Goal: Task Accomplishment & Management: Use online tool/utility

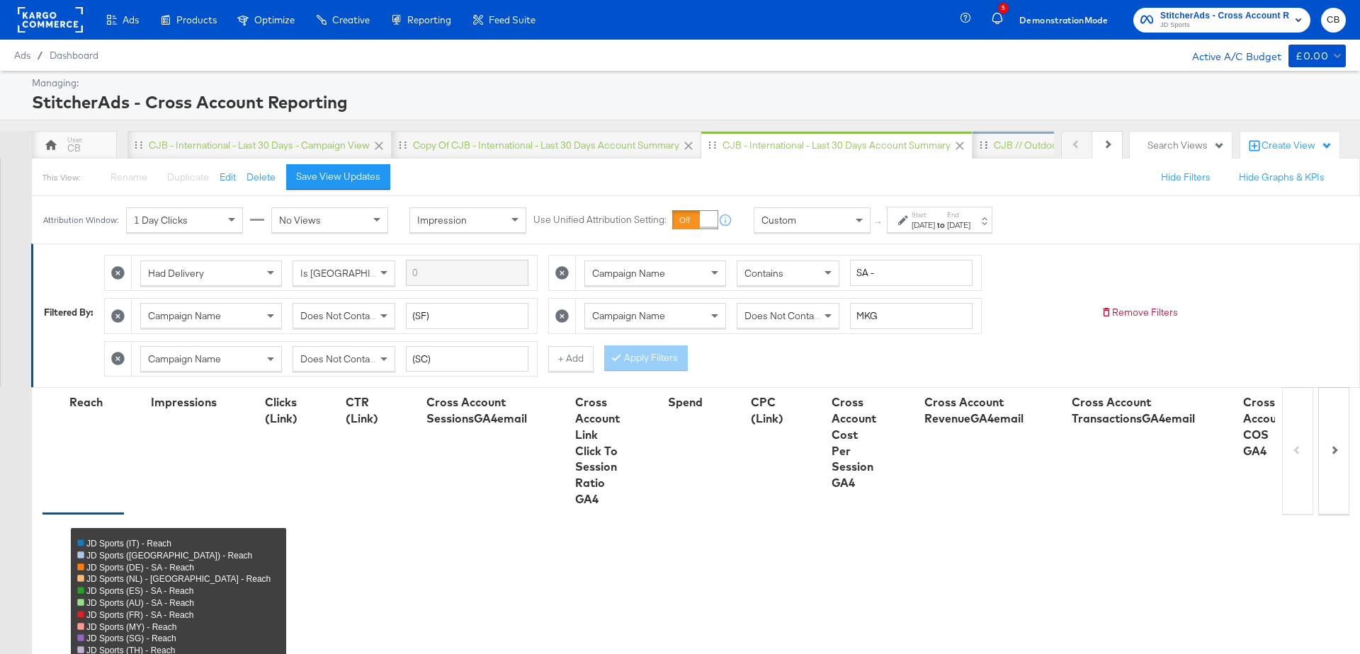
click at [1011, 149] on div "CJB // Outdoors" at bounding box center [1030, 145] width 72 height 13
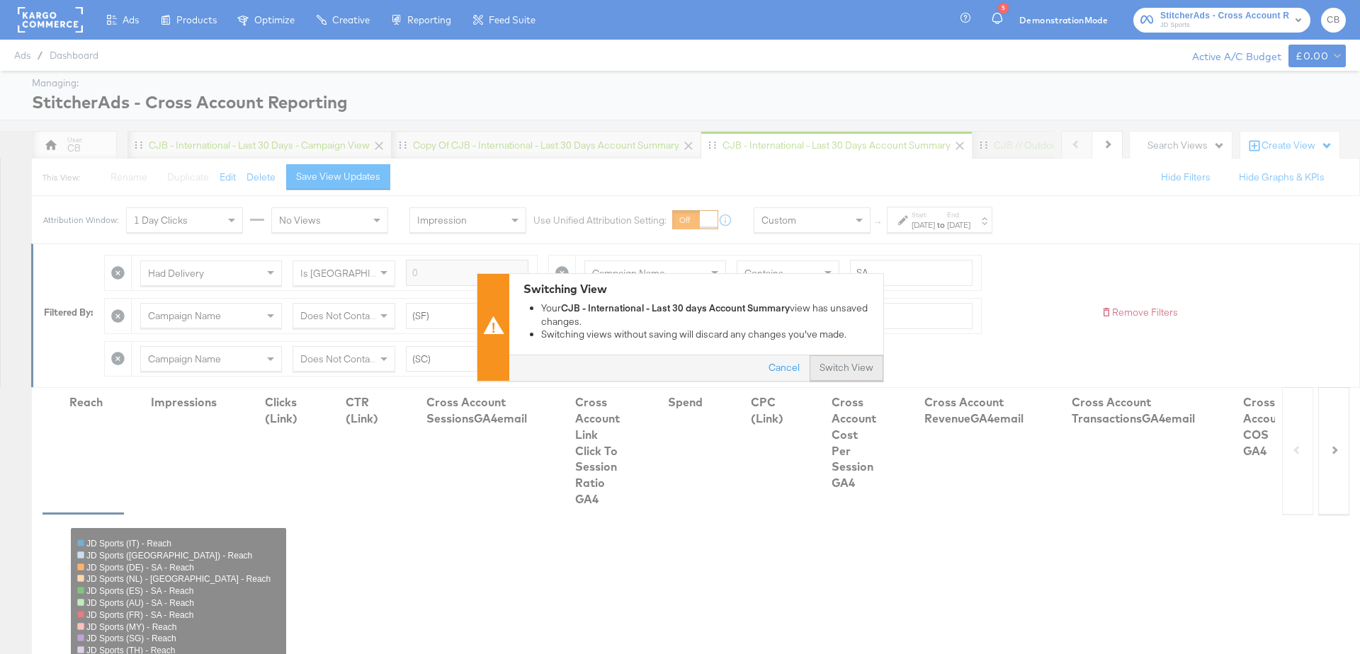
click at [848, 368] on button "Switch View" at bounding box center [847, 368] width 74 height 25
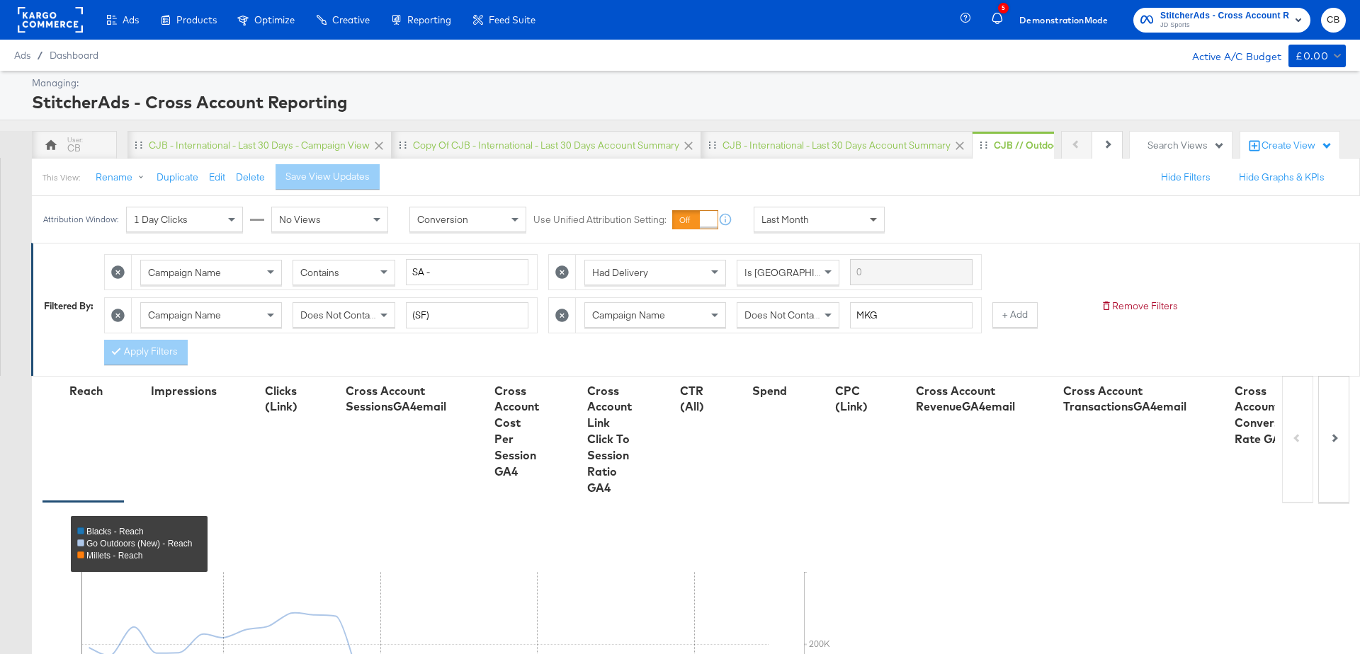
click at [871, 226] on span at bounding box center [875, 220] width 18 height 24
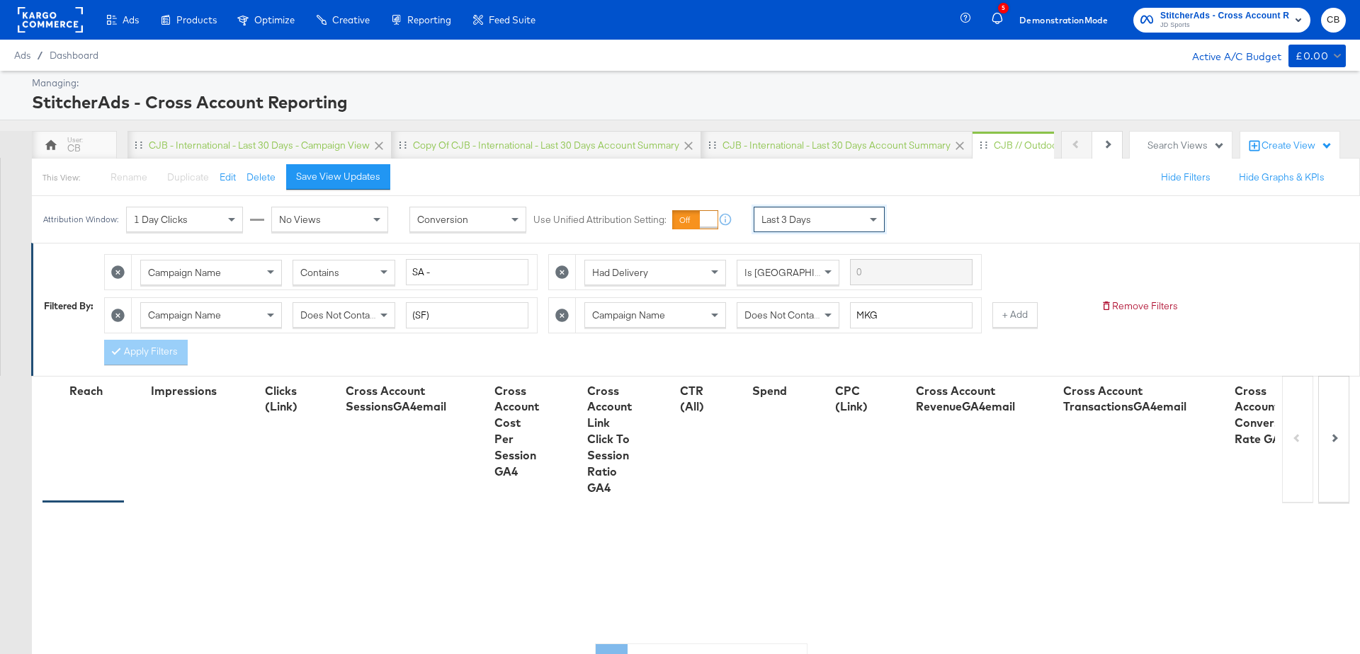
scroll to position [446, 0]
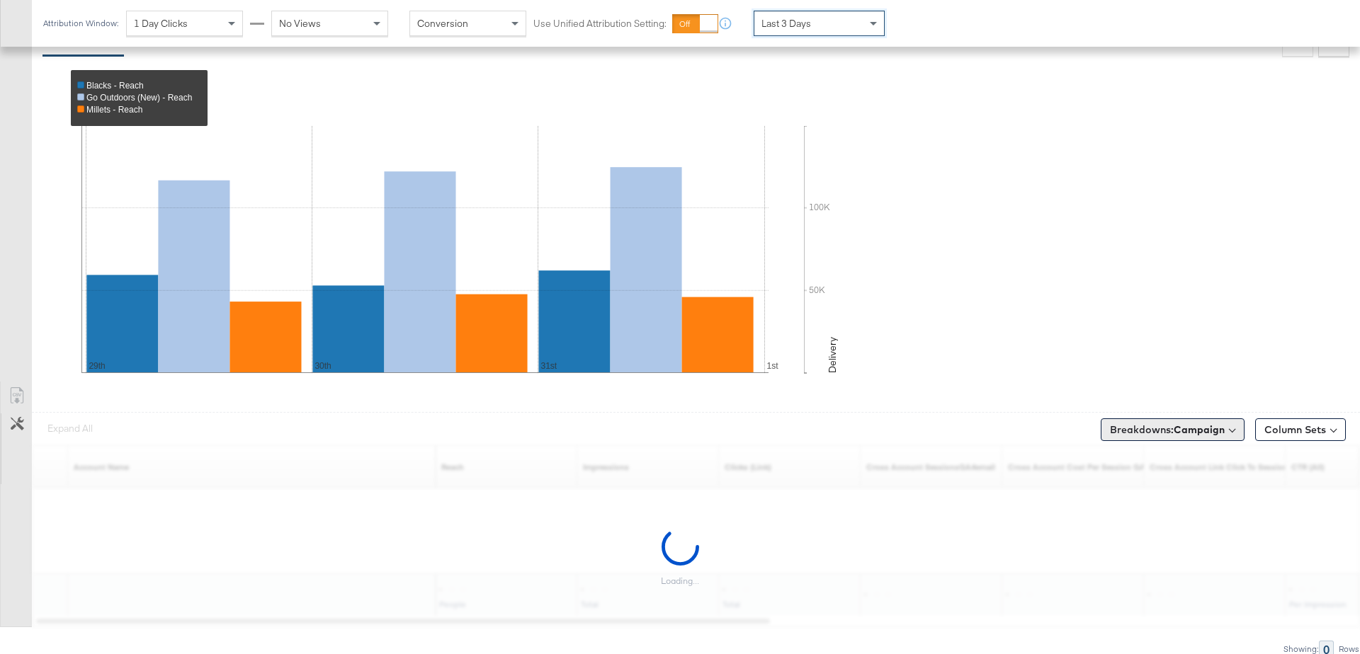
click at [1212, 419] on button "Breakdowns: Campaign" at bounding box center [1173, 430] width 144 height 23
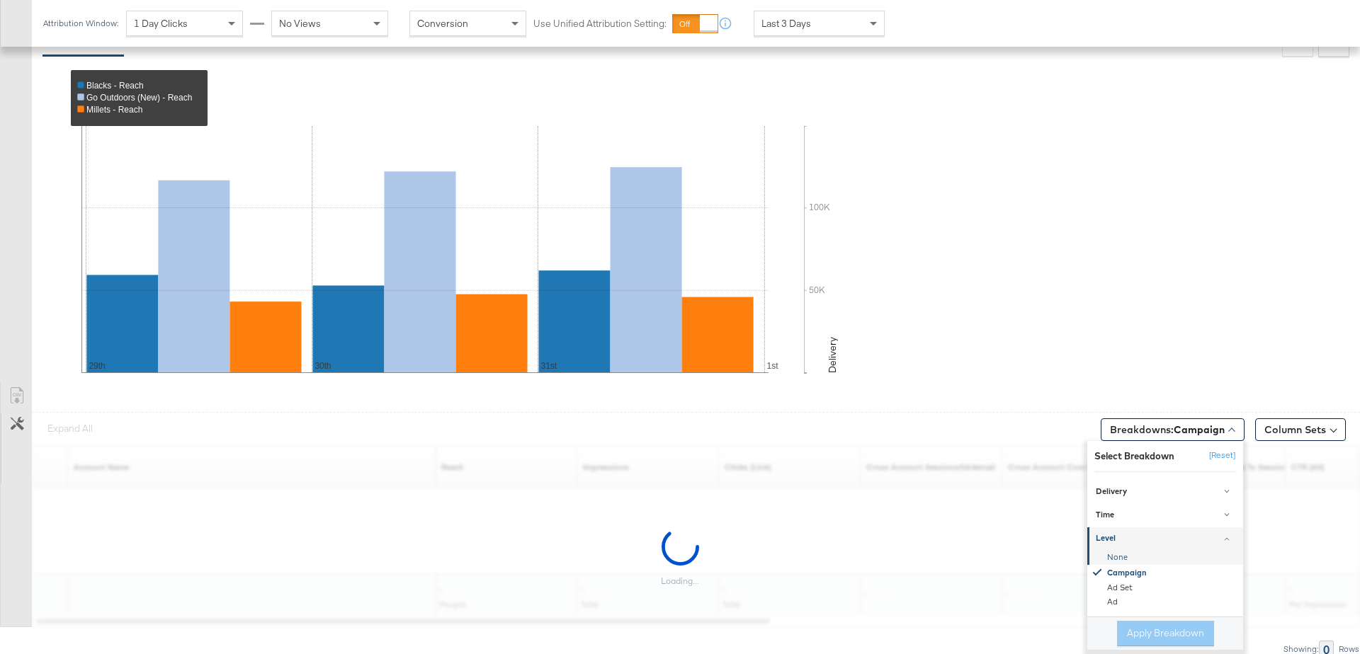
click at [1123, 554] on div "None" at bounding box center [1166, 558] width 154 height 14
click at [1155, 627] on button "Apply Breakdown" at bounding box center [1165, 633] width 97 height 25
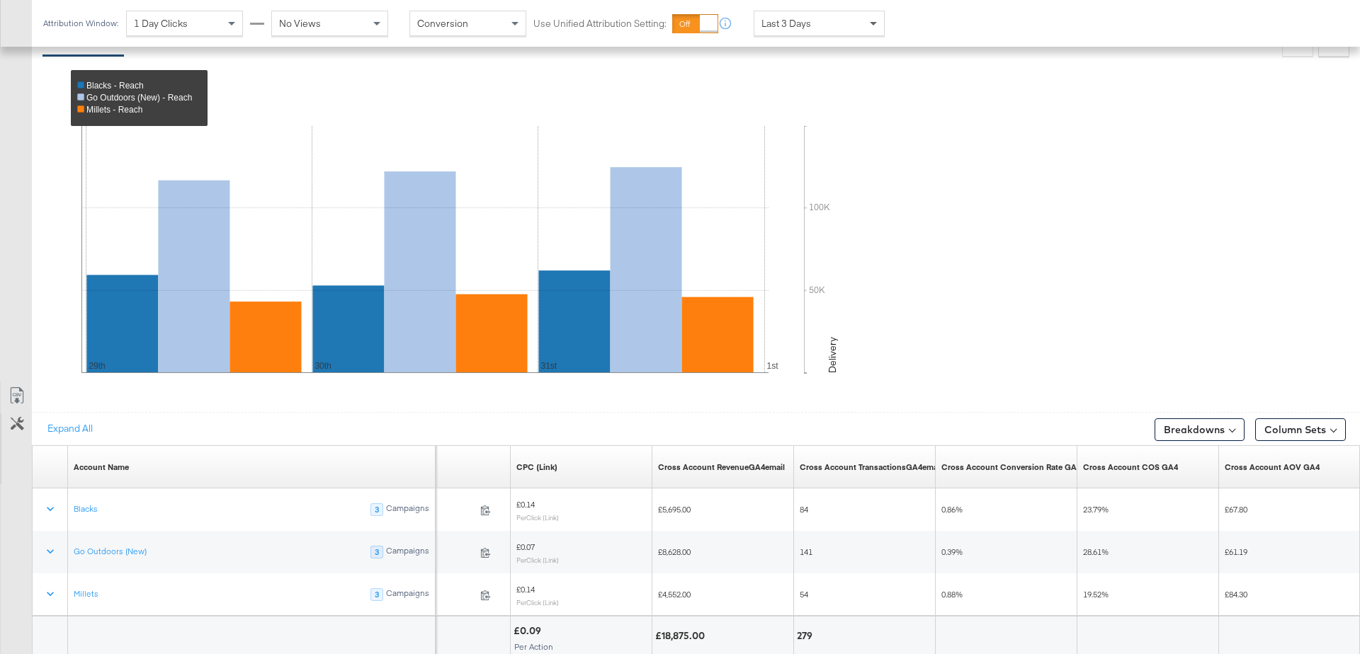
click at [873, 27] on span at bounding box center [875, 23] width 18 height 24
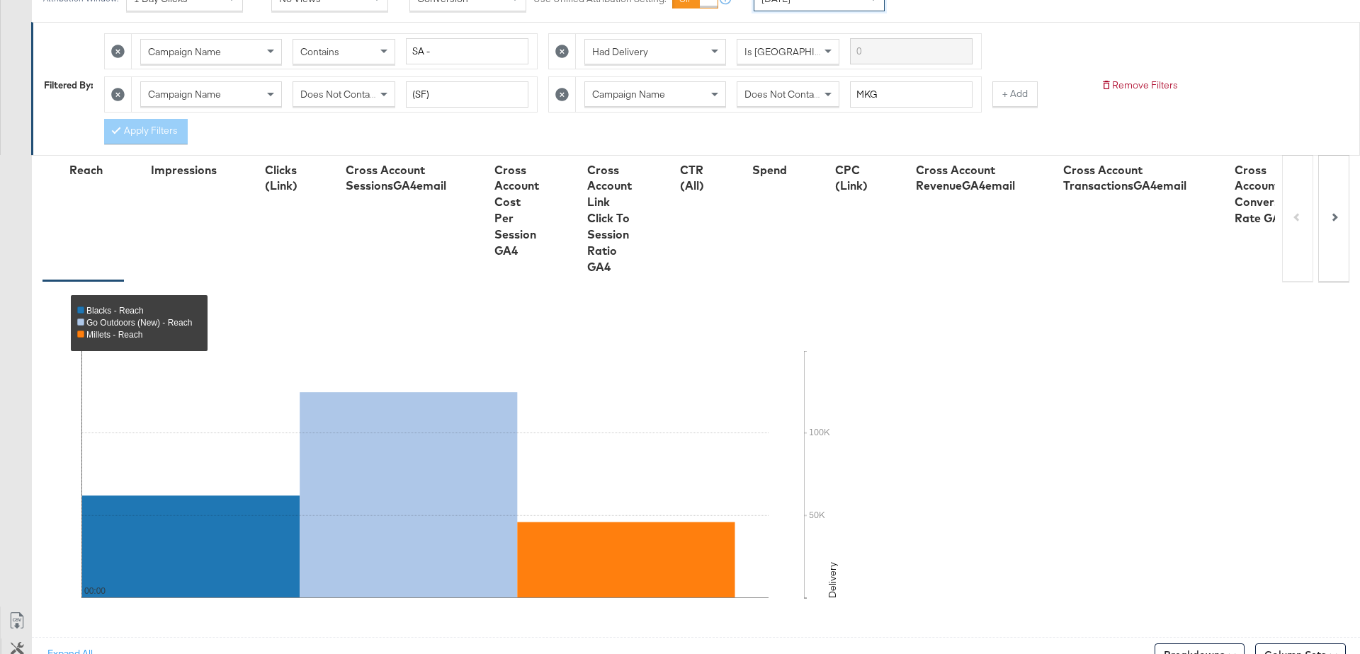
scroll to position [0, 0]
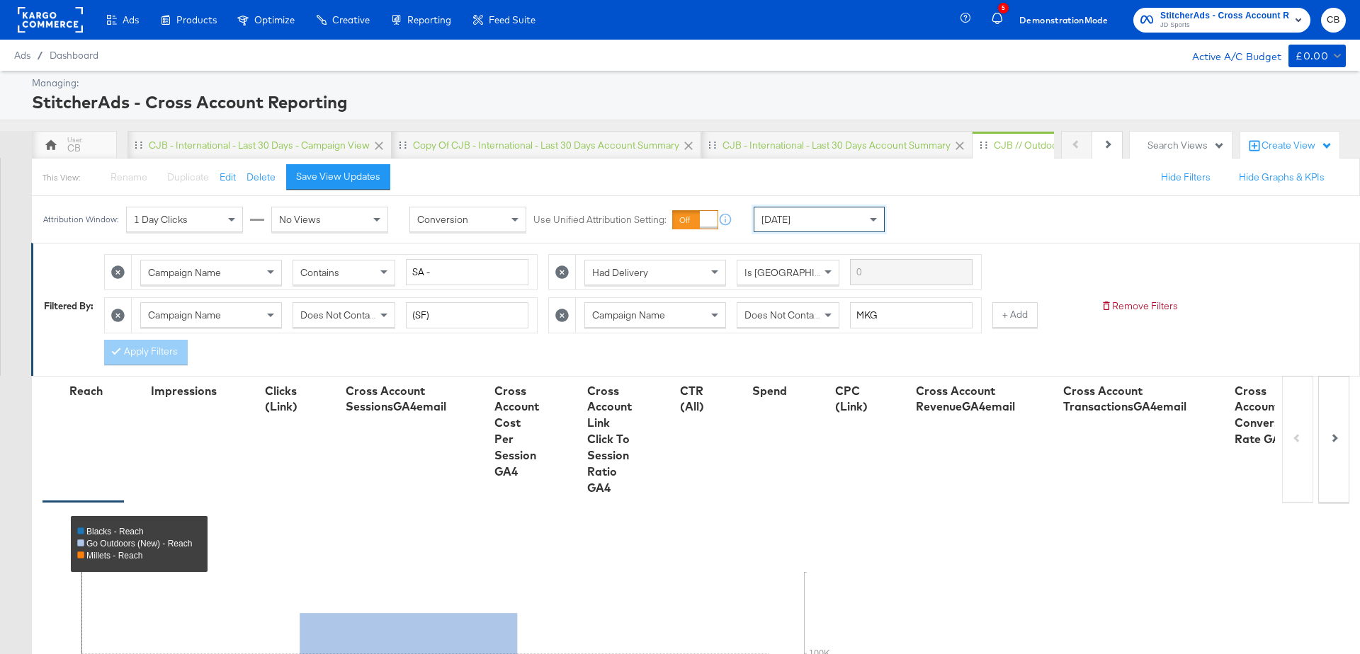
click at [40, 13] on rect at bounding box center [50, 19] width 65 height 25
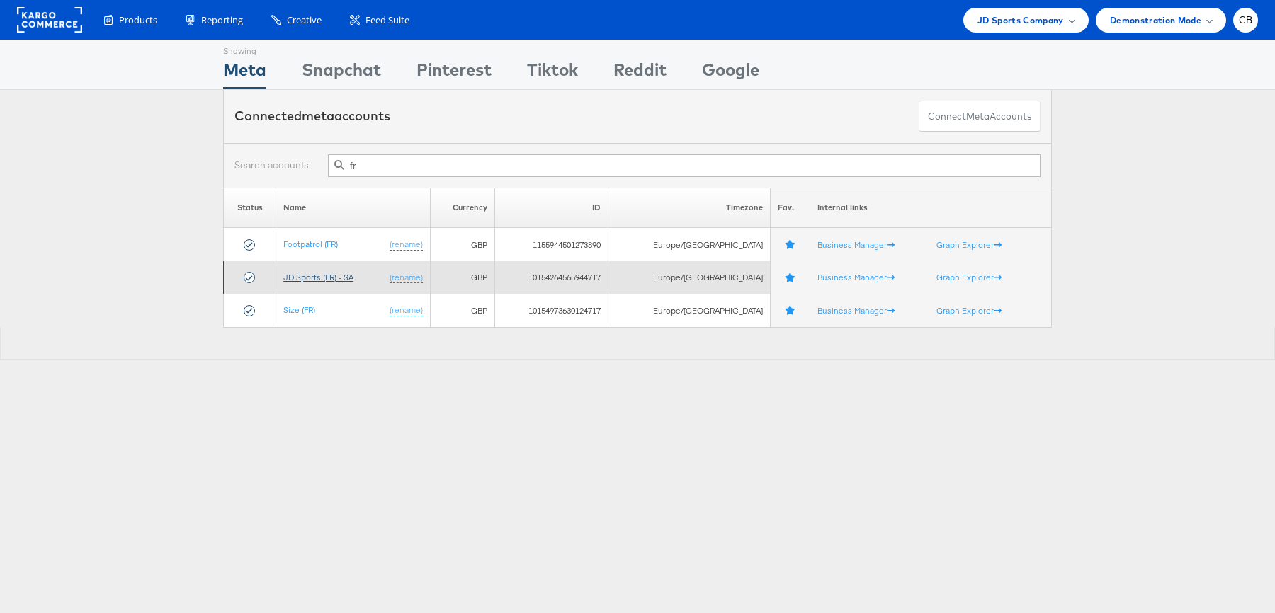
type input "fr"
click at [342, 278] on link "JD Sports (FR) - SA" at bounding box center [318, 277] width 70 height 11
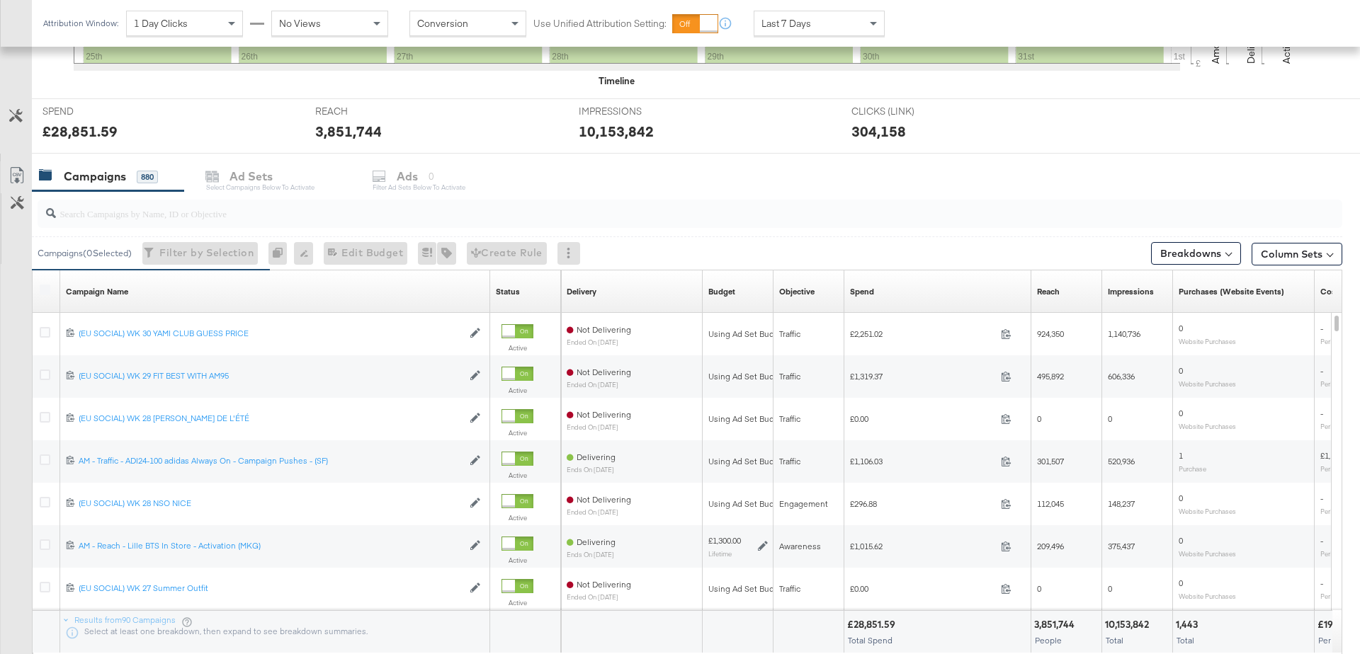
scroll to position [499, 0]
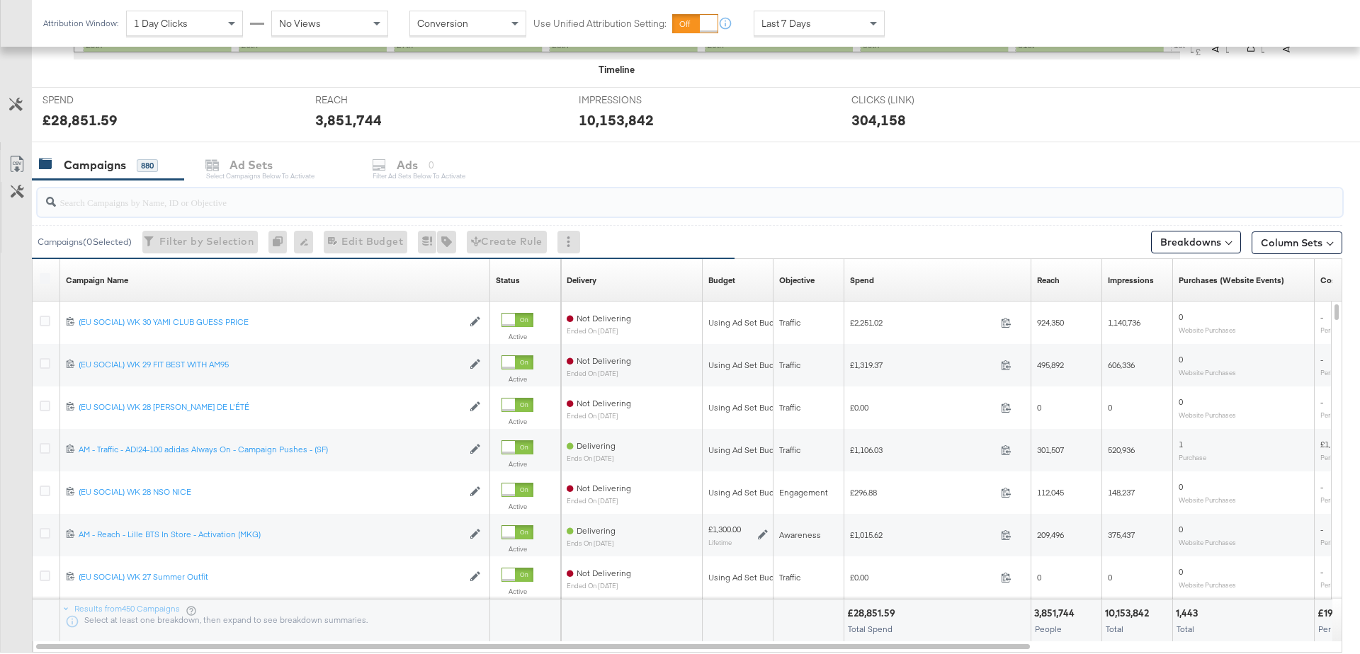
click at [193, 201] on input "search" at bounding box center [639, 197] width 1166 height 28
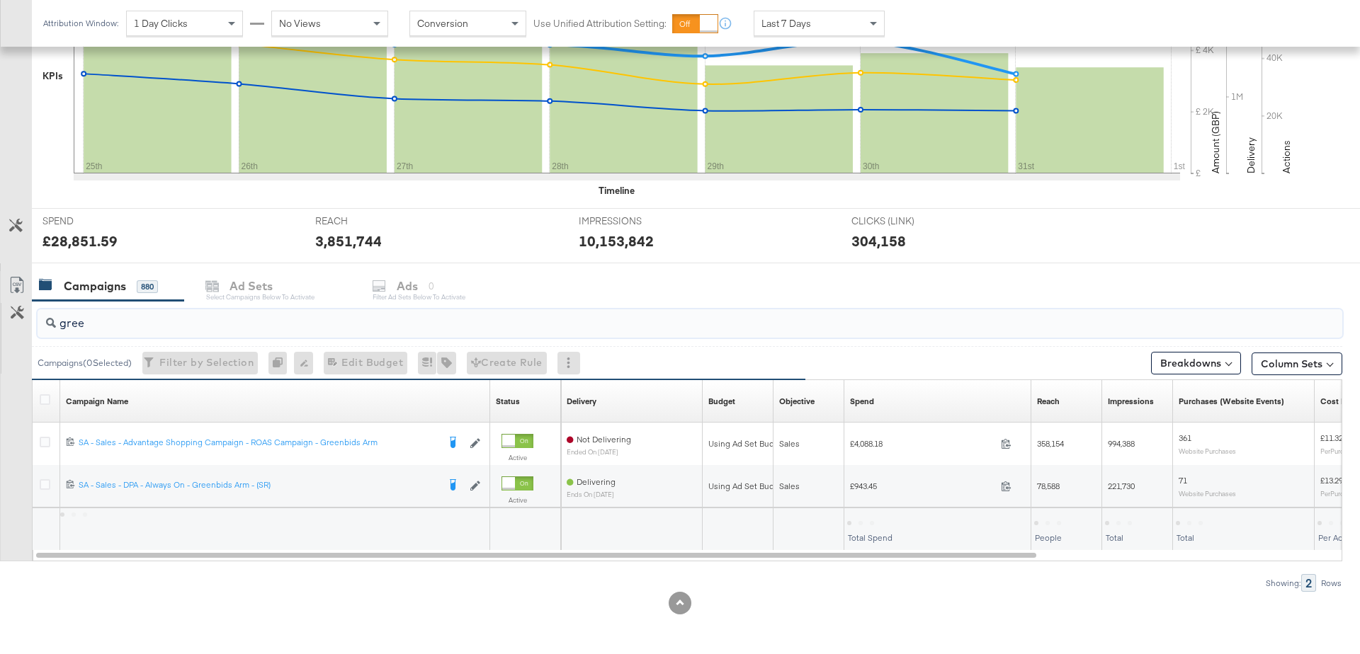
scroll to position [375, 0]
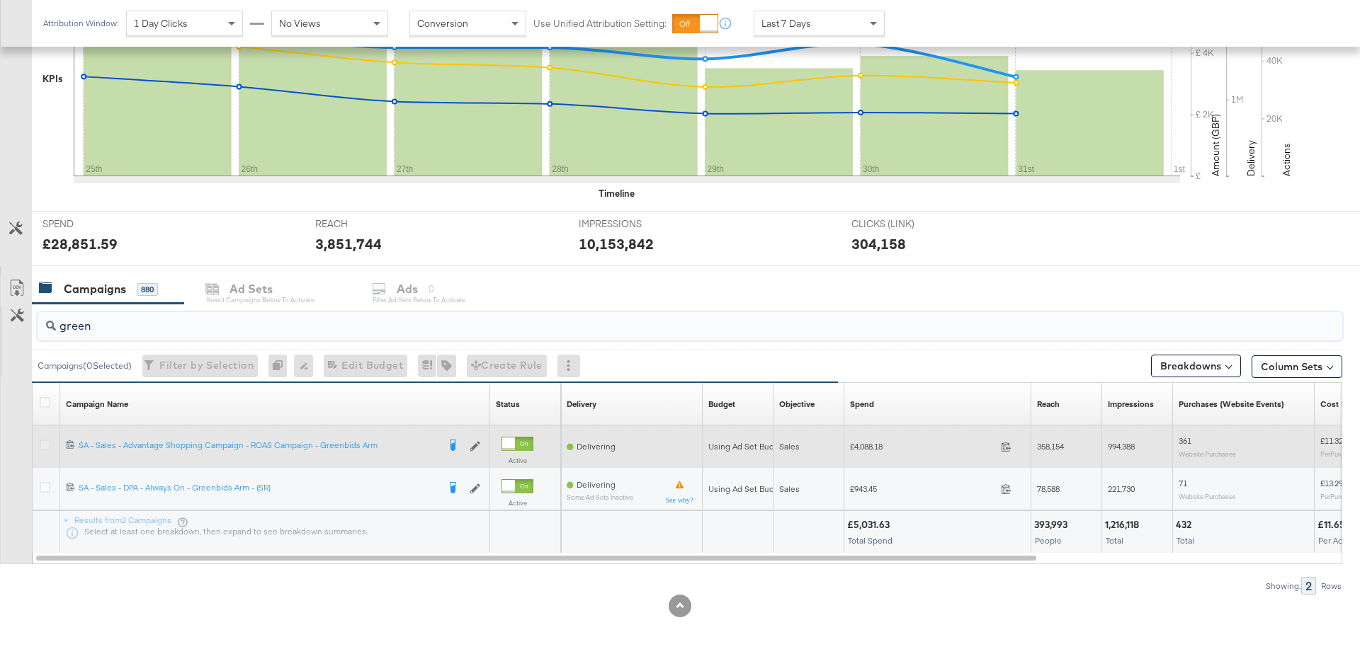
type input "green"
click at [45, 443] on icon at bounding box center [45, 445] width 11 height 11
click at [0, 0] on input "checkbox" at bounding box center [0, 0] width 0 height 0
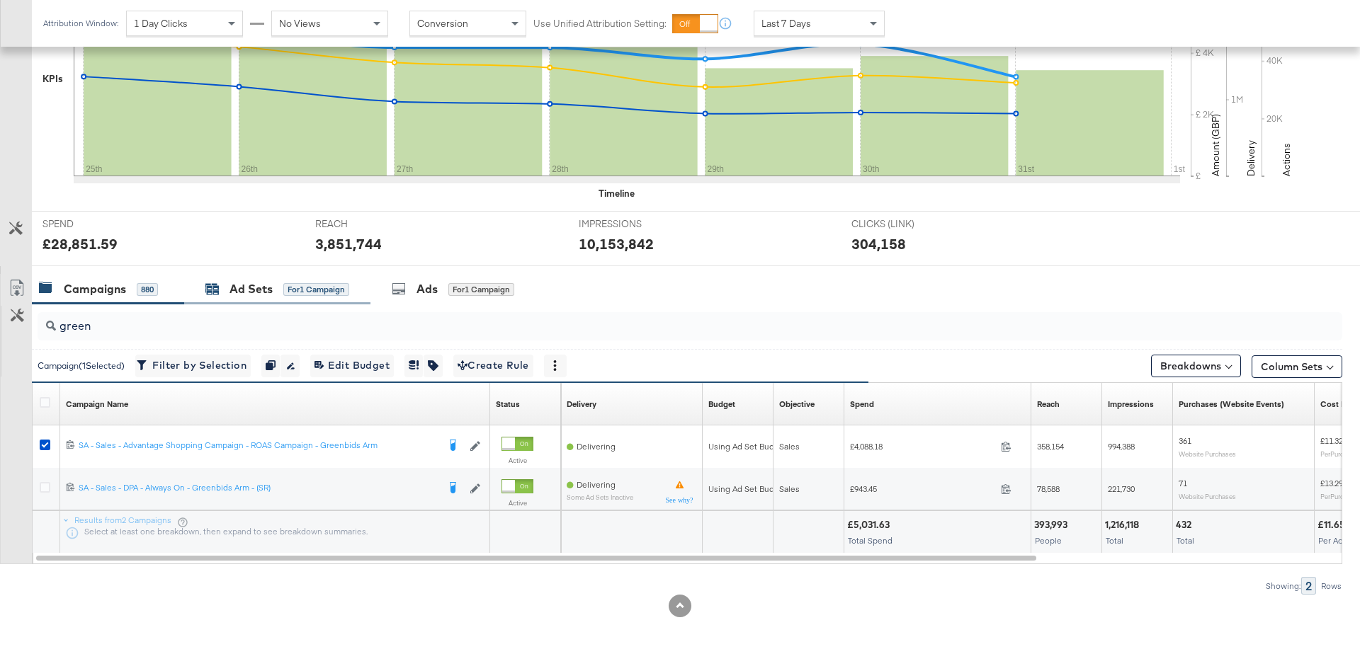
click at [272, 281] on div "Ad Sets" at bounding box center [250, 289] width 43 height 16
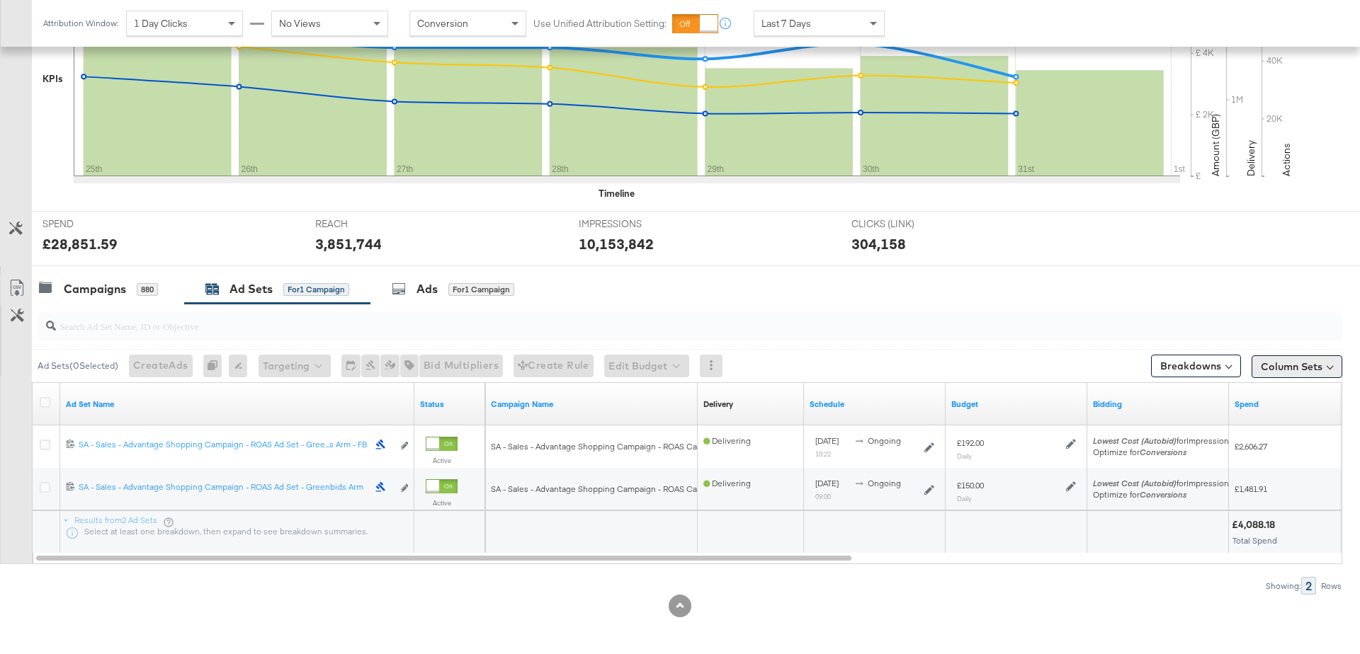
click at [1312, 356] on button "Column Sets" at bounding box center [1296, 367] width 91 height 23
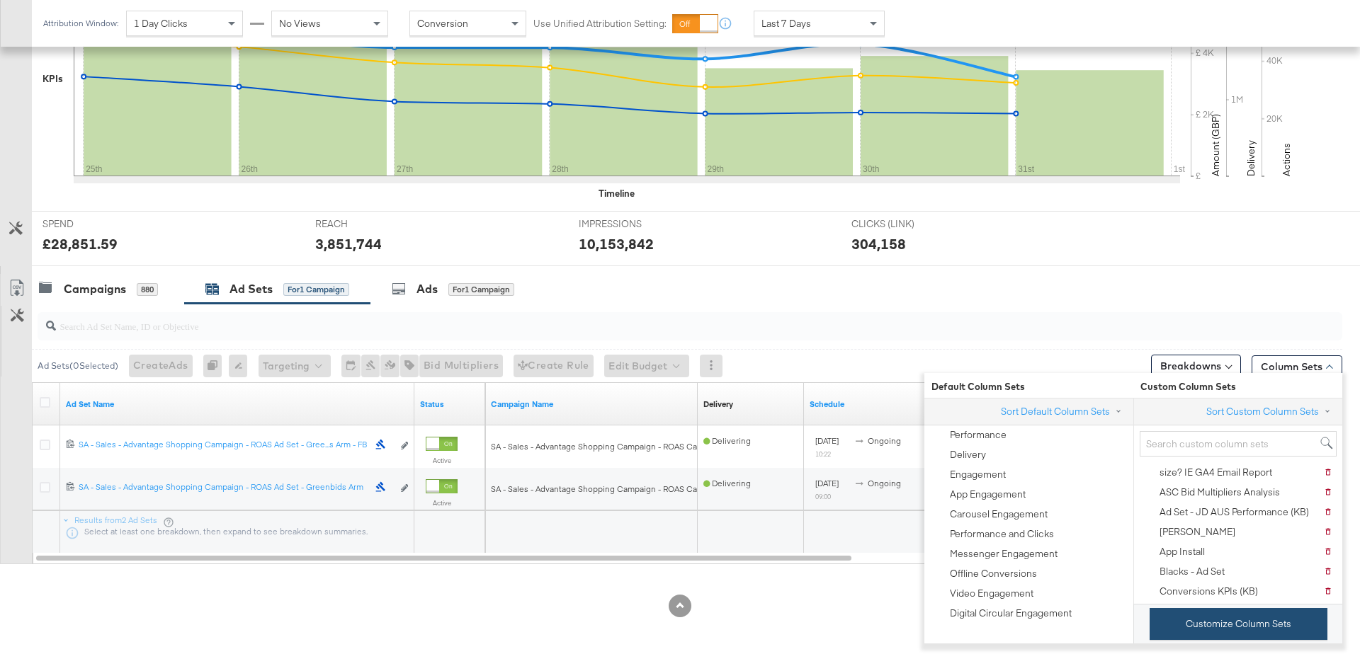
click at [1231, 616] on button "Customize Column Sets" at bounding box center [1238, 624] width 178 height 32
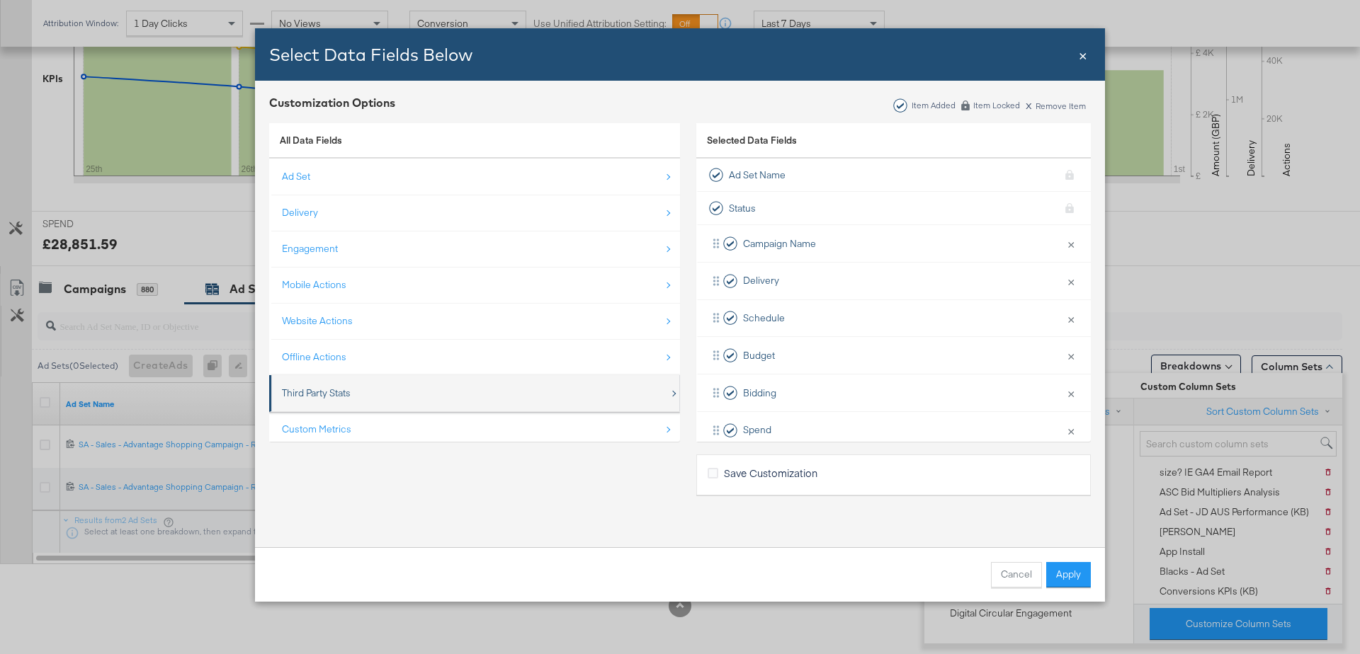
click at [402, 397] on div "Third Party Stats" at bounding box center [475, 393] width 387 height 29
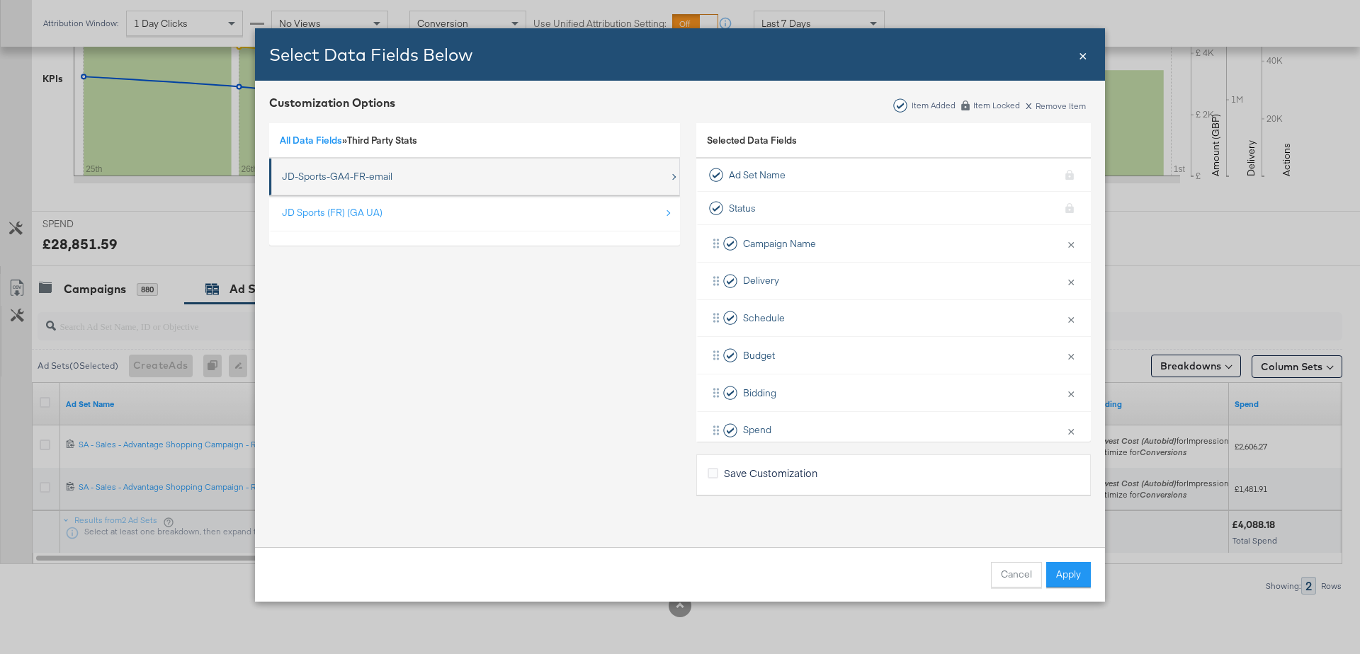
click at [385, 189] on div "JD-Sports-GA4-FR-email" at bounding box center [475, 176] width 387 height 29
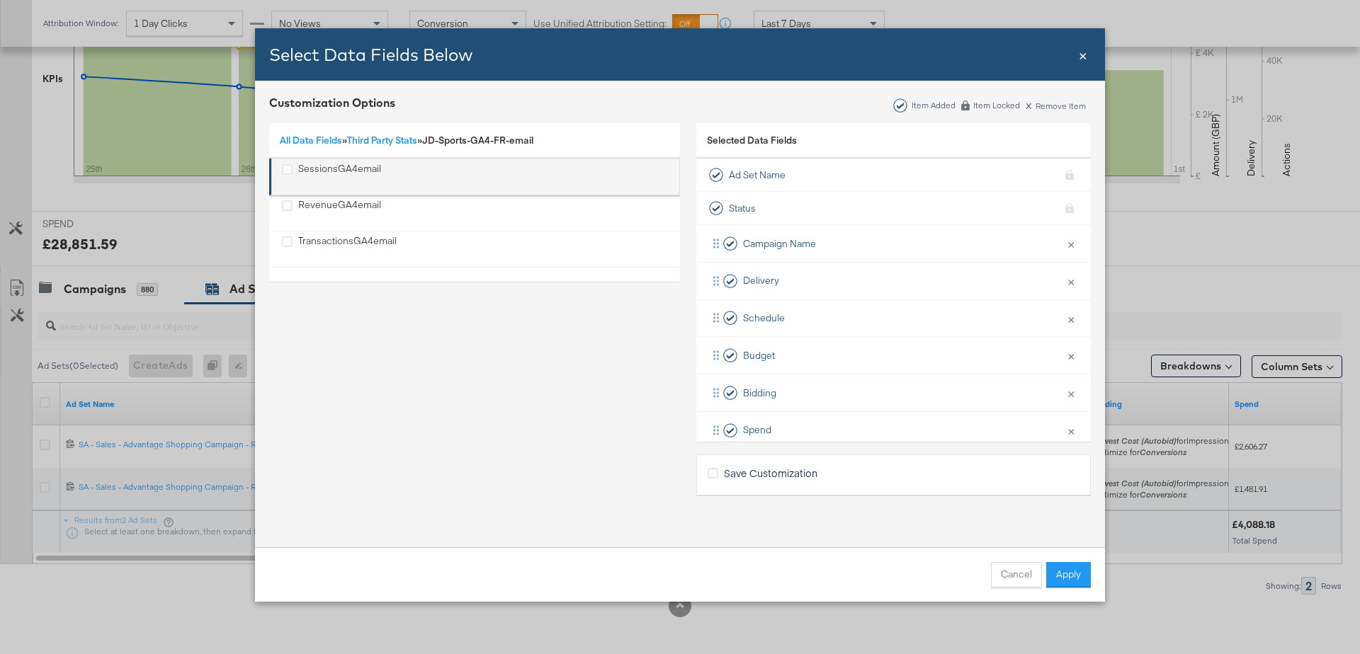
click at [343, 179] on div "SessionsGA4email" at bounding box center [339, 176] width 83 height 29
click at [341, 203] on div "RevenueGA4email" at bounding box center [339, 212] width 83 height 29
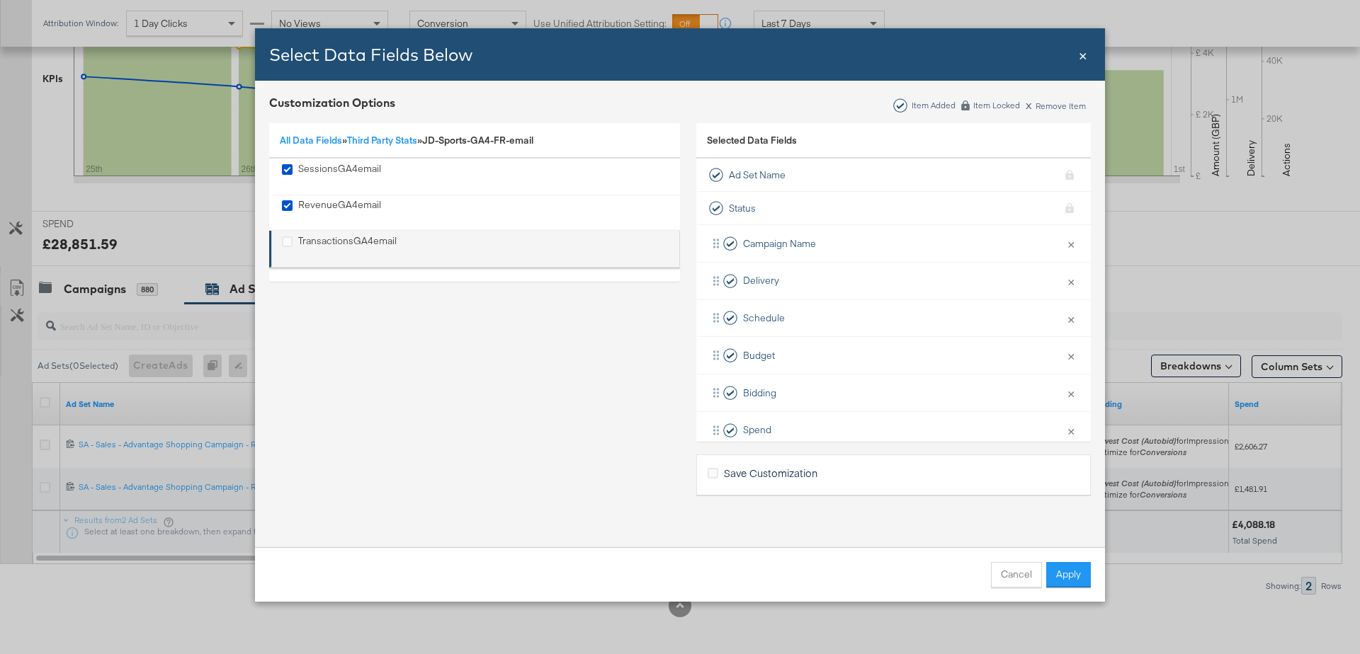
click at [341, 242] on div "TransactionsGA4email" at bounding box center [347, 248] width 98 height 29
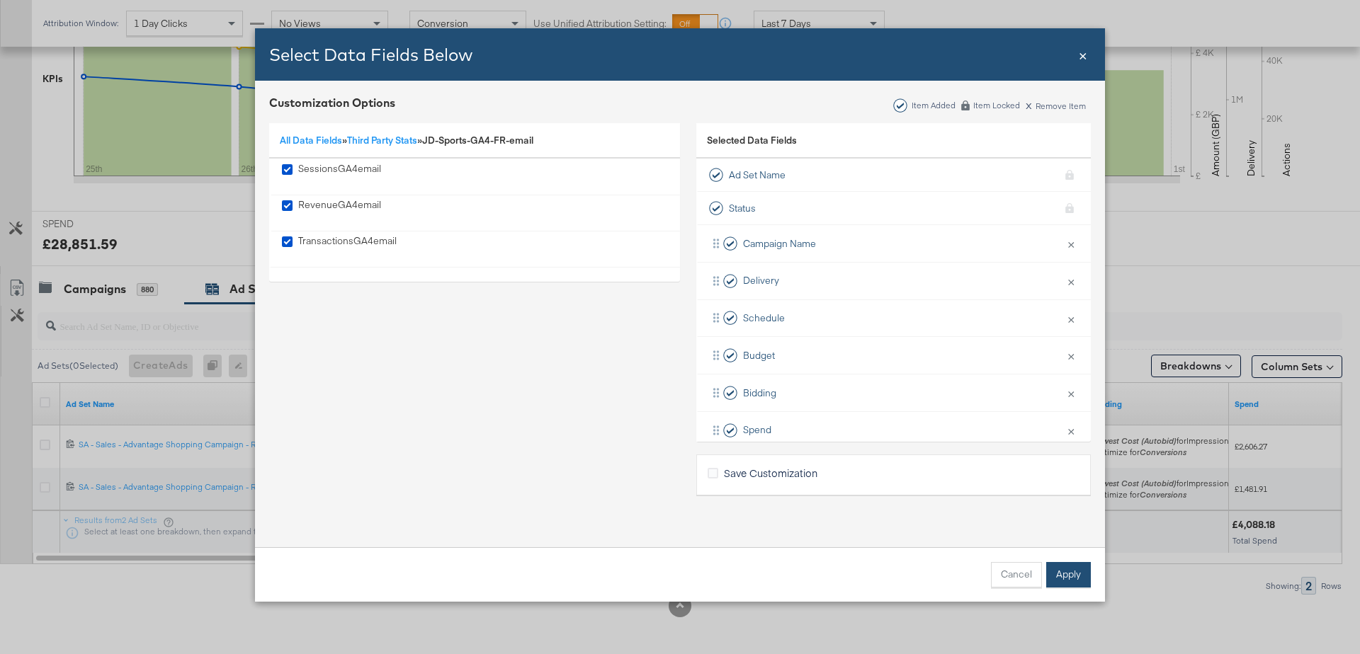
click at [1056, 577] on button "Apply" at bounding box center [1068, 574] width 45 height 25
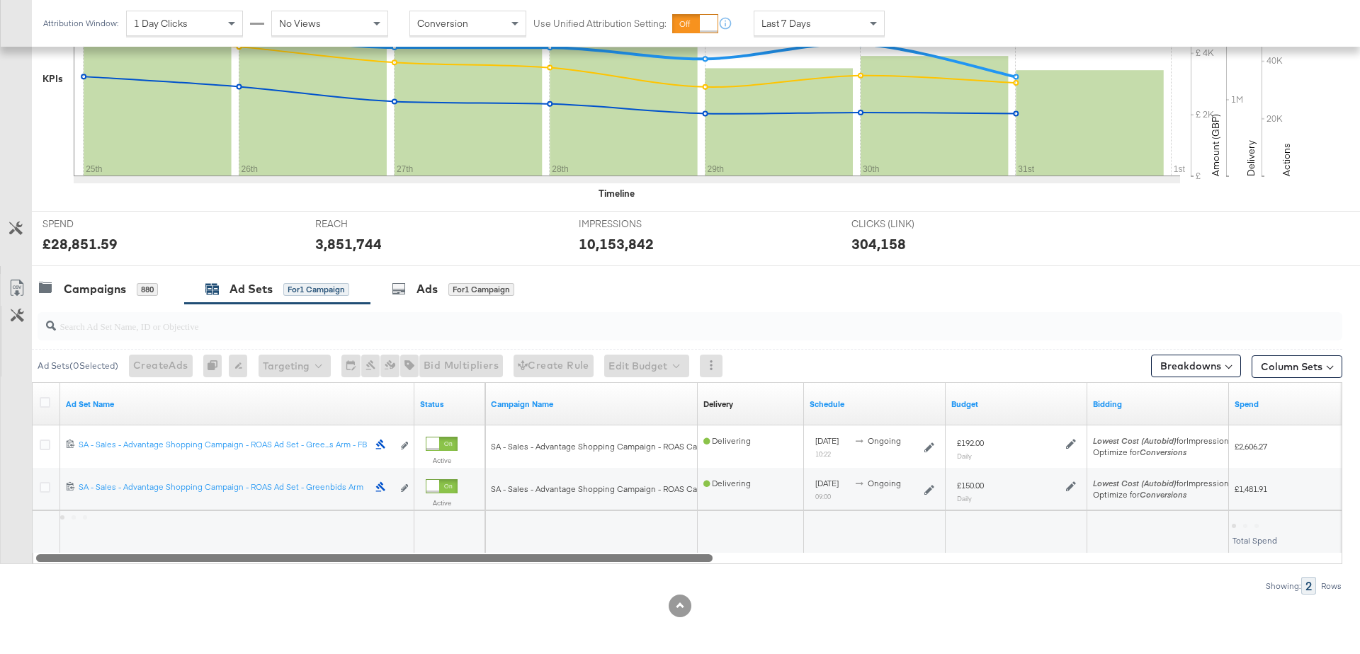
click at [1261, 553] on div at bounding box center [688, 558] width 1310 height 12
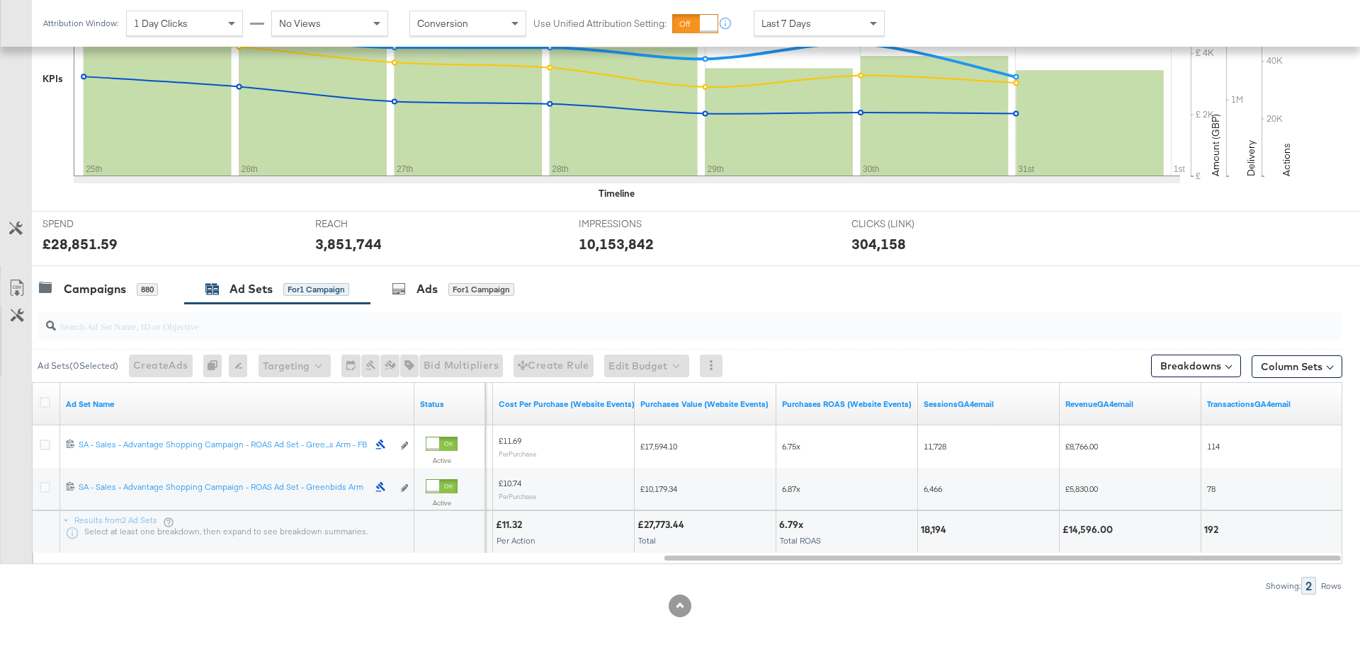
click at [1329, 363] on span at bounding box center [1329, 366] width 6 height 6
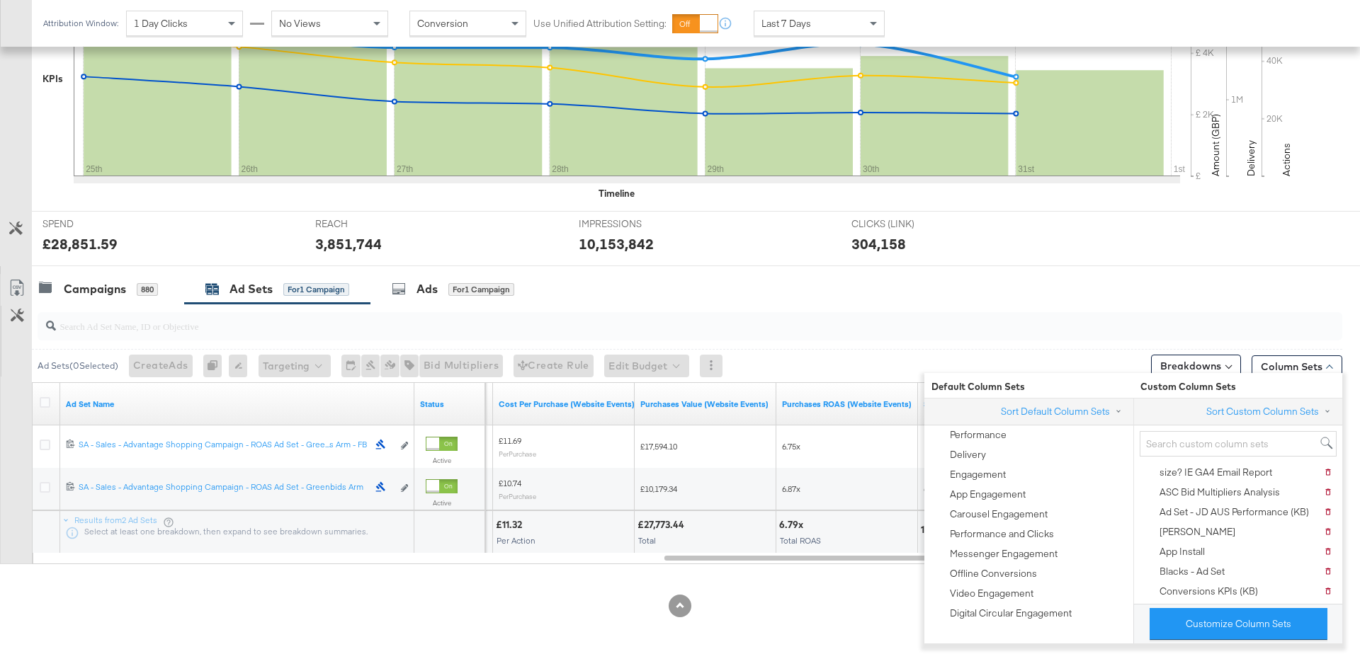
click at [1200, 637] on div "Customize Column Sets" at bounding box center [1237, 624] width 209 height 40
click at [1210, 623] on button "Customize Column Sets" at bounding box center [1238, 624] width 178 height 32
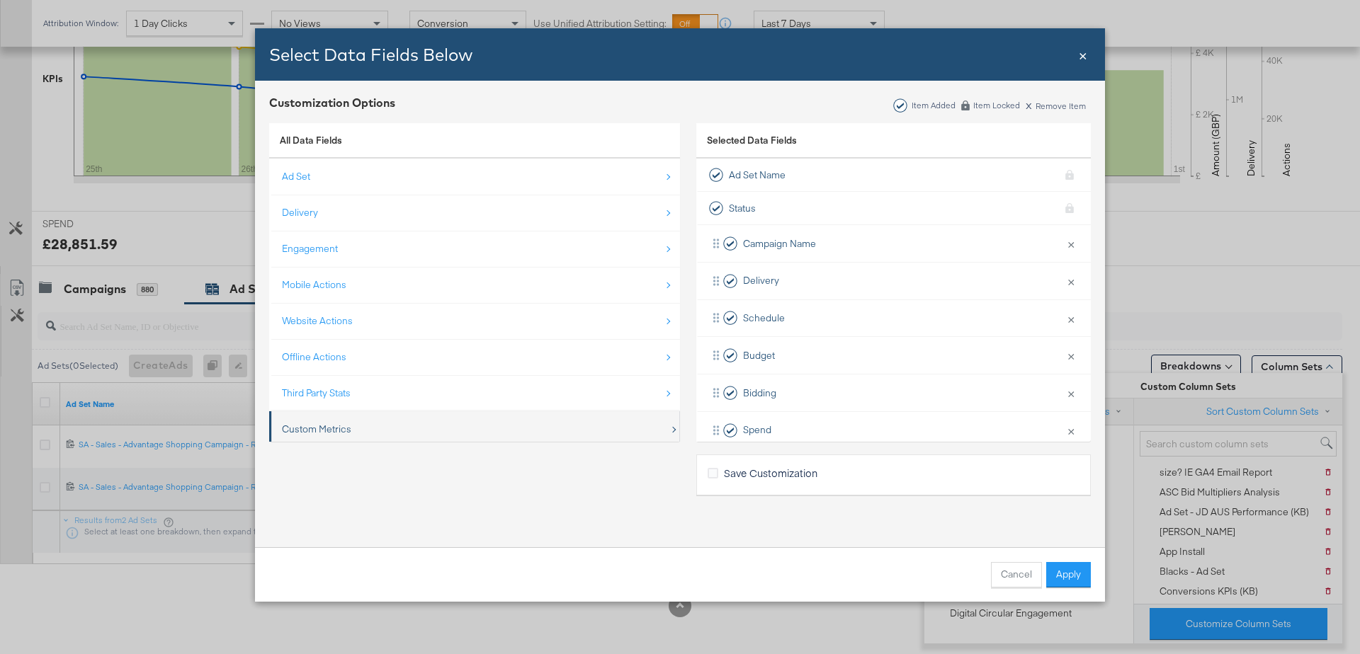
click at [346, 421] on div "Custom Metrics" at bounding box center [475, 429] width 387 height 29
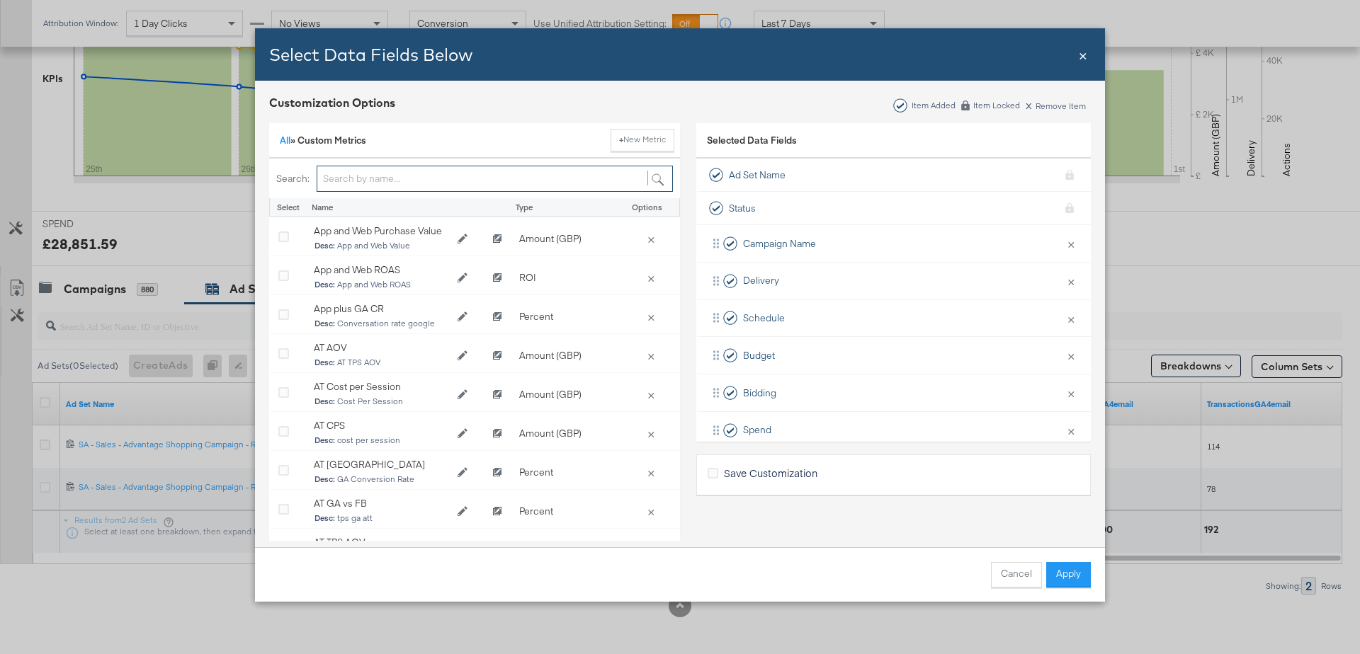
click at [369, 175] on input "Bulk Add Locations Modal" at bounding box center [495, 179] width 356 height 26
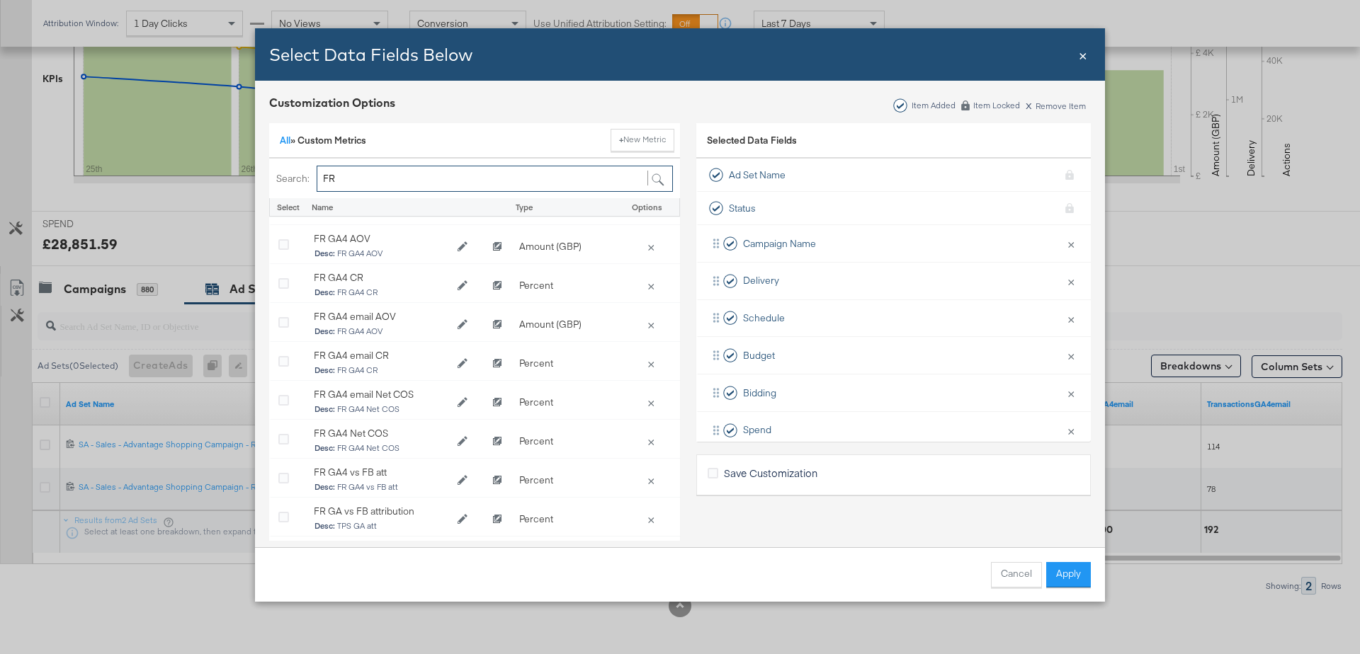
scroll to position [179, 0]
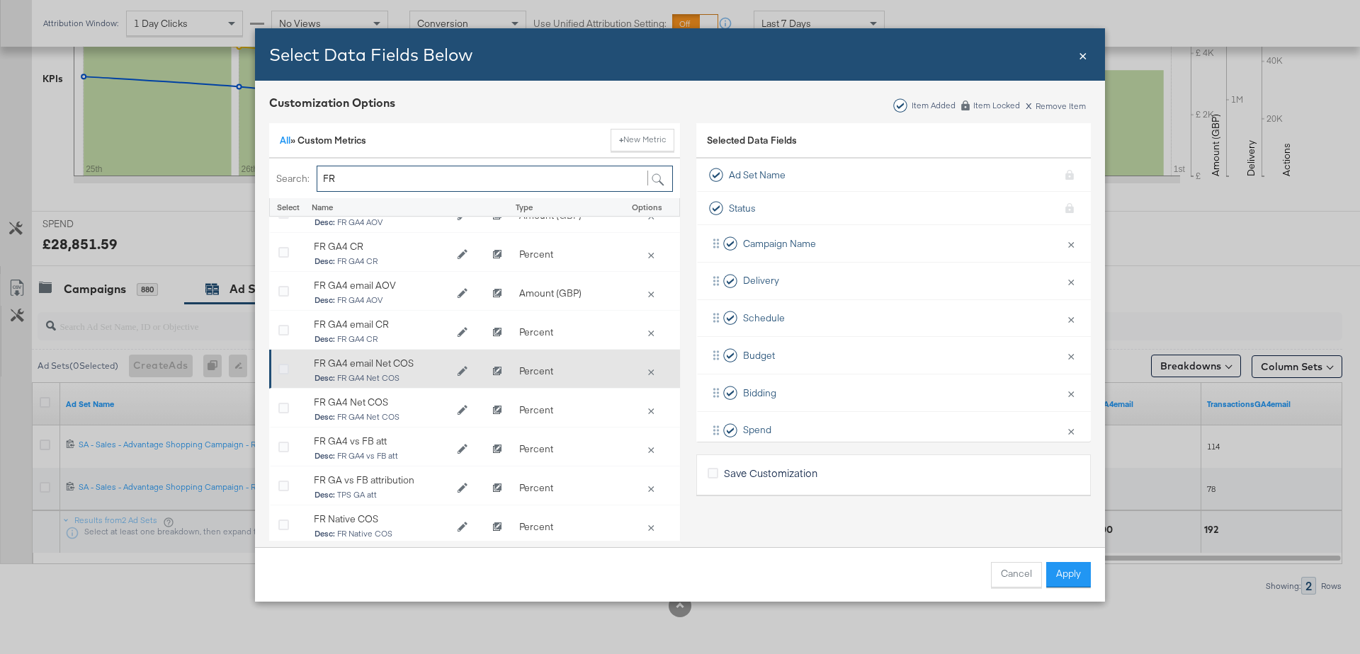
type input "FR"
click at [283, 366] on icon "Bulk Add Locations Modal" at bounding box center [283, 370] width 11 height 11
click at [0, 0] on input "Bulk Add Locations Modal" at bounding box center [0, 0] width 0 height 0
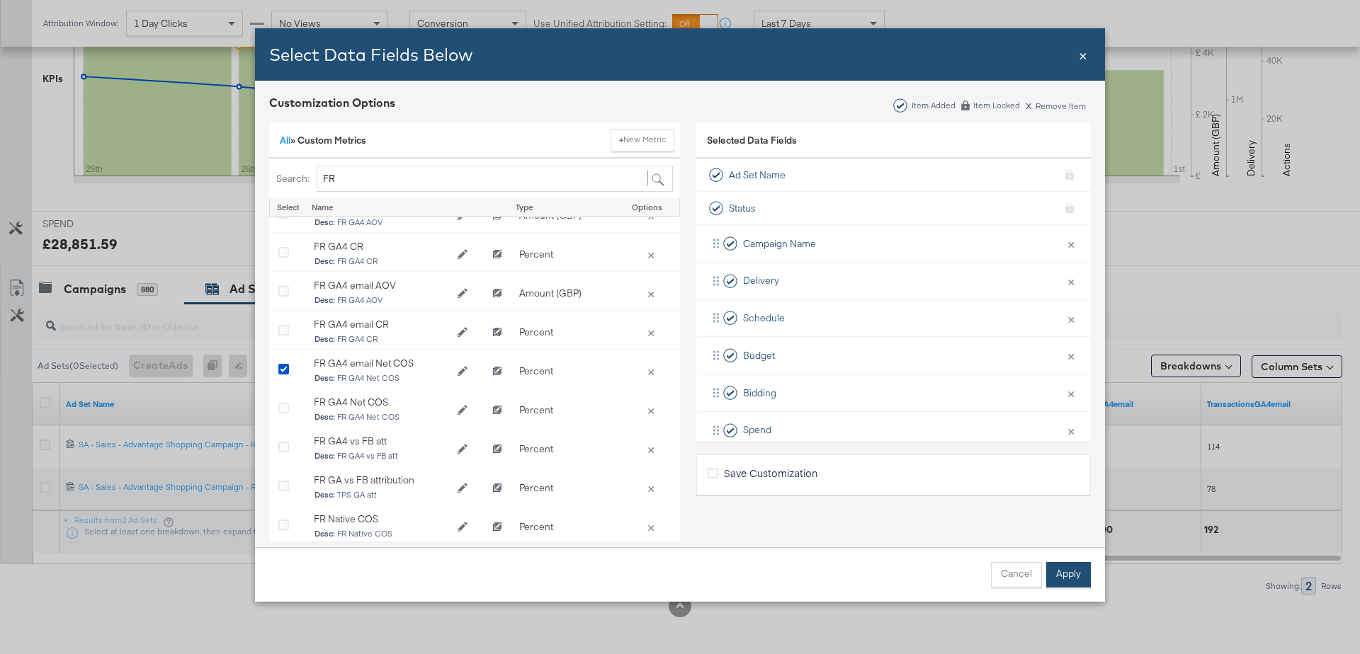
click at [1056, 568] on button "Apply" at bounding box center [1068, 574] width 45 height 25
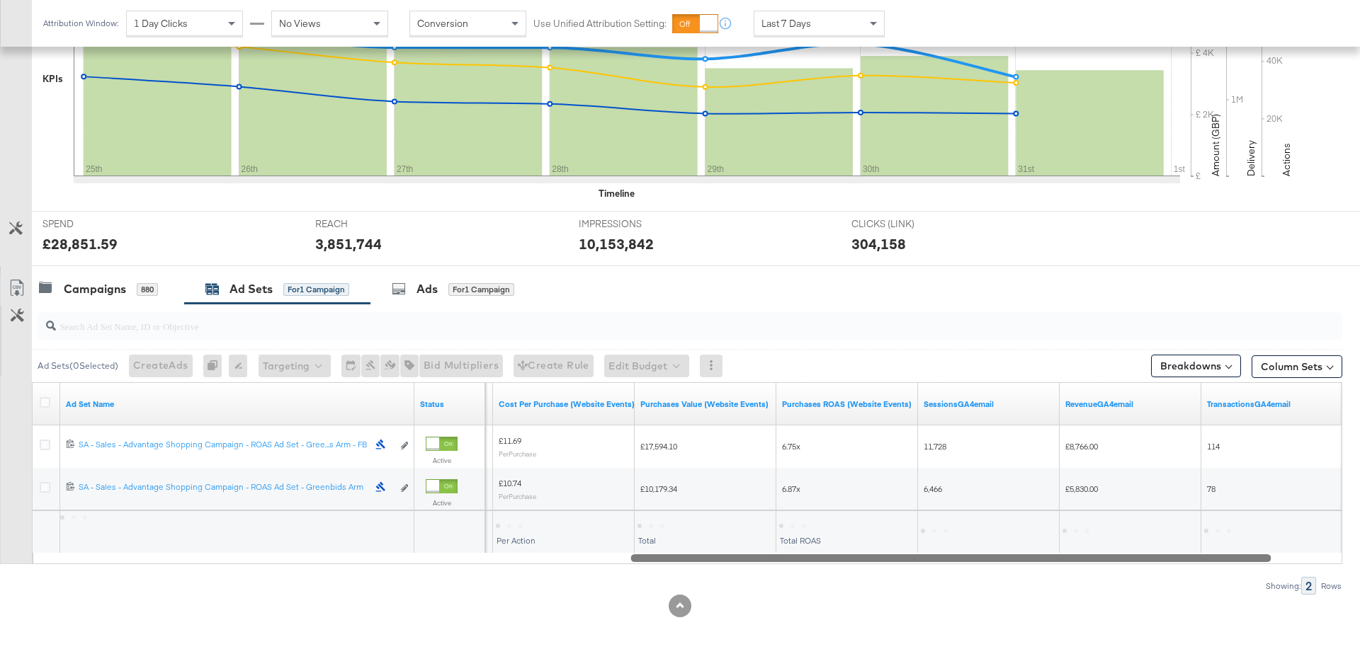
click at [1321, 555] on div at bounding box center [688, 558] width 1310 height 12
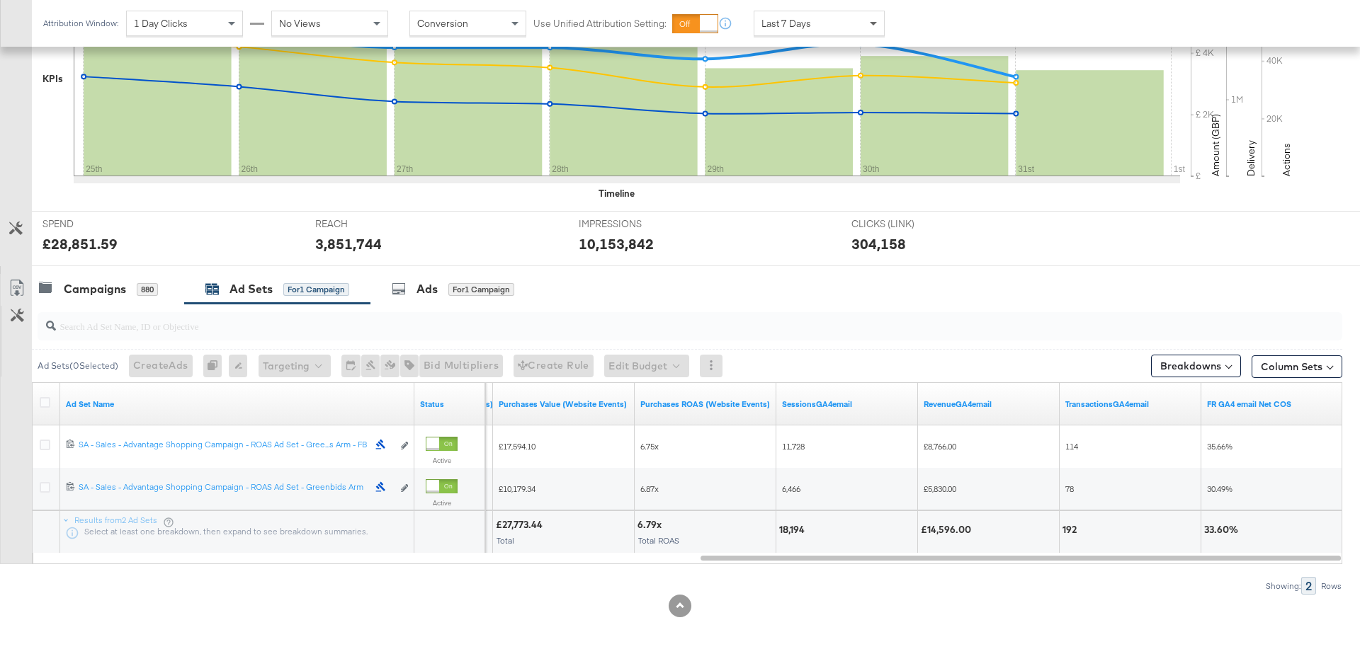
click at [870, 23] on span at bounding box center [873, 24] width 7 height 5
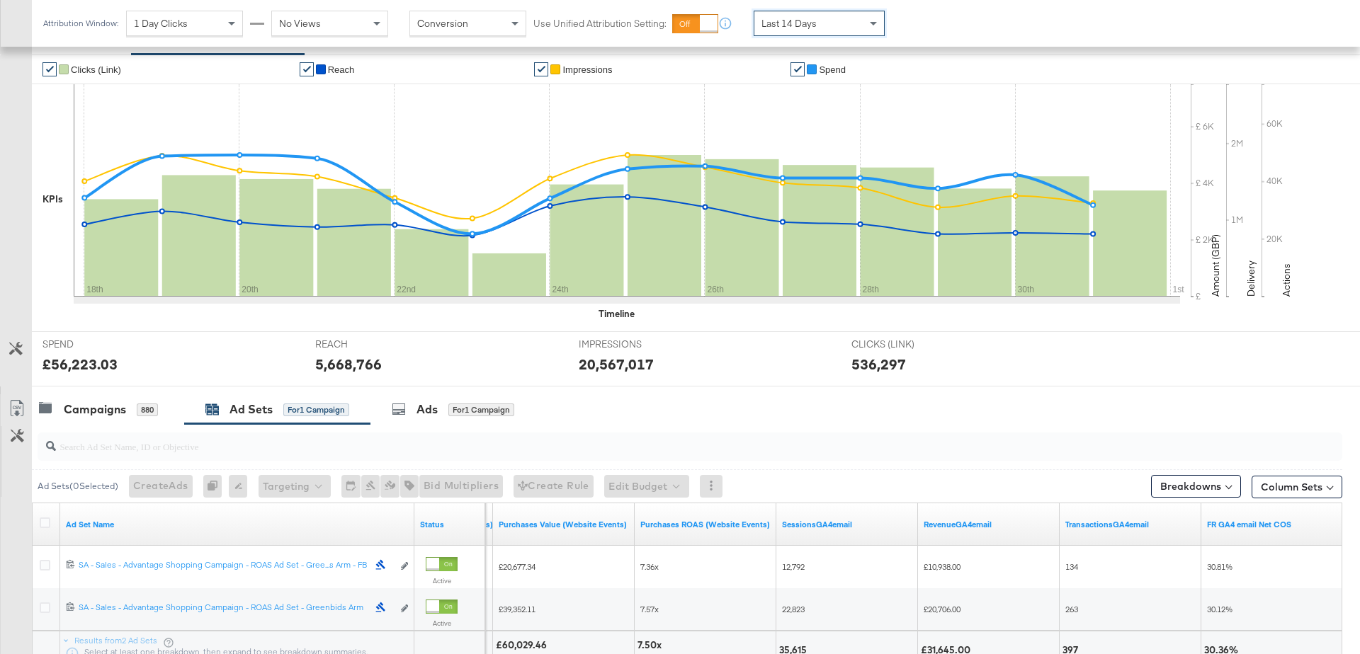
scroll to position [375, 0]
